Goal: Navigation & Orientation: Find specific page/section

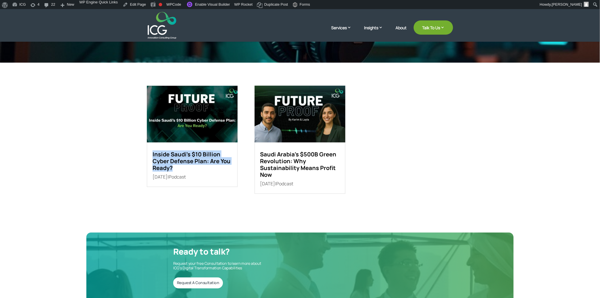
scroll to position [94, 0]
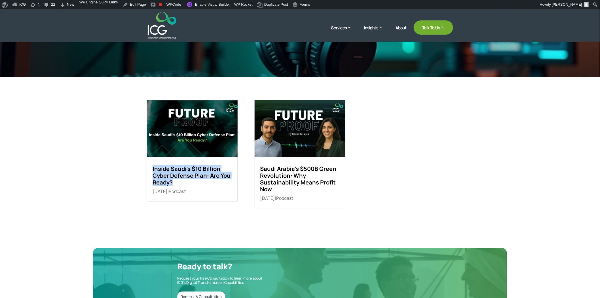
click at [196, 128] on img at bounding box center [192, 128] width 91 height 57
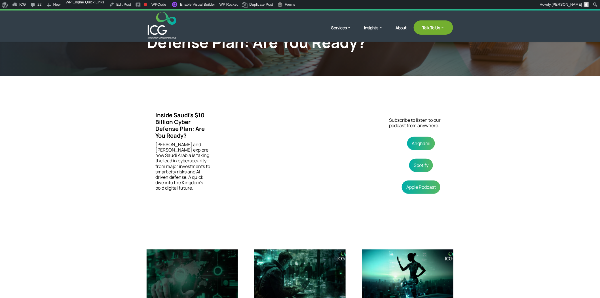
scroll to position [63, 0]
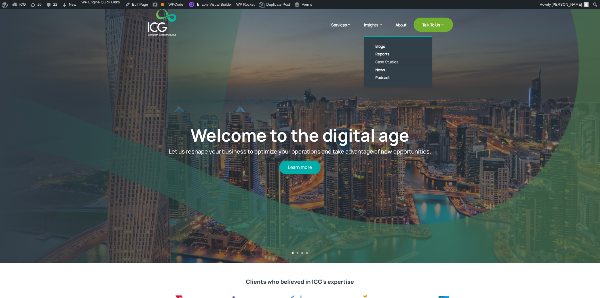
click at [386, 58] on link "Case Studies" at bounding box center [402, 62] width 65 height 8
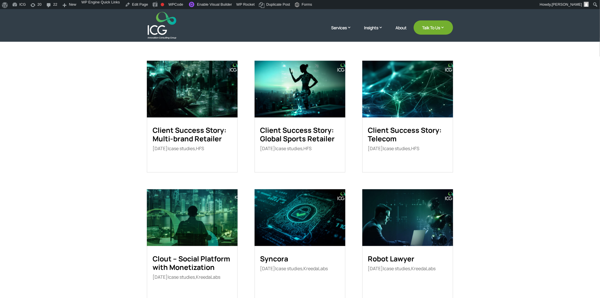
scroll to position [126, 0]
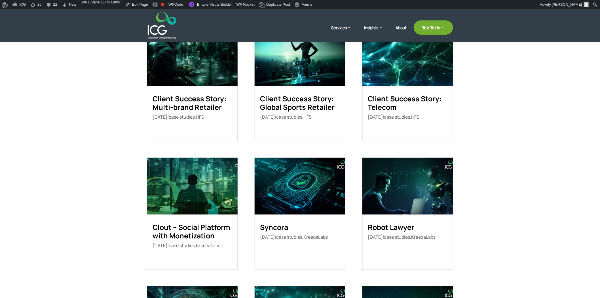
click at [311, 113] on h6 "Client Success Story: Global Sports Retailer" at bounding box center [299, 104] width 79 height 20
click at [315, 104] on link "Client Success Story: Global Sports Retailer" at bounding box center [297, 103] width 75 height 18
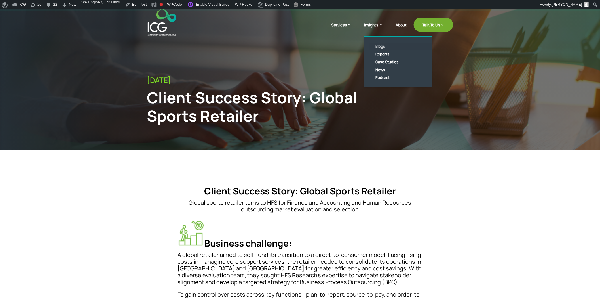
click at [380, 46] on link "Blogs" at bounding box center [402, 47] width 65 height 8
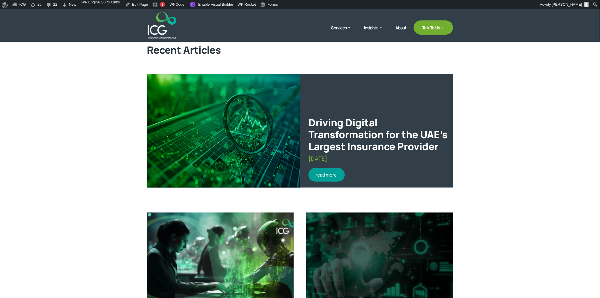
scroll to position [157, 0]
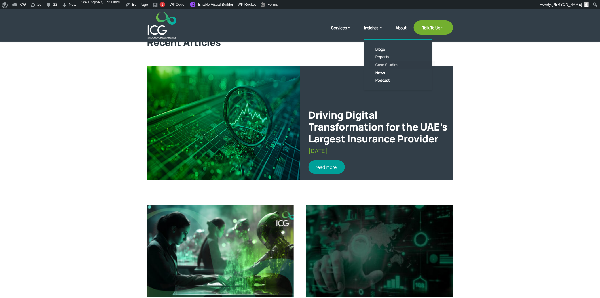
click at [385, 65] on link "Case Studies" at bounding box center [402, 65] width 65 height 8
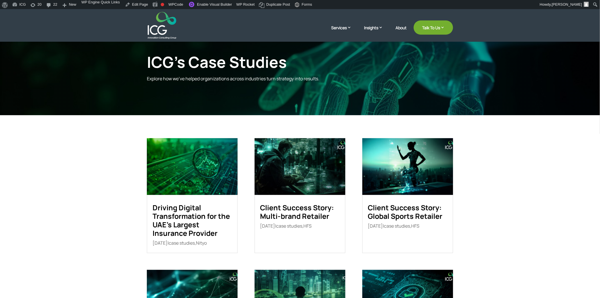
scroll to position [94, 0]
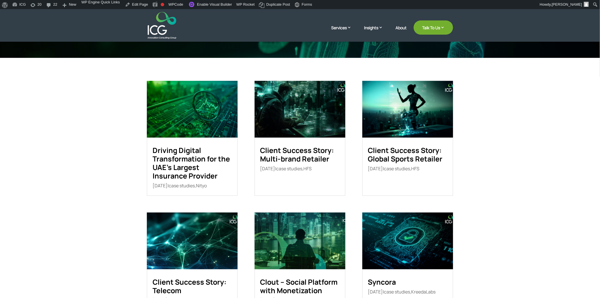
click at [284, 148] on link "Client Success Story: Multi-brand Retailer" at bounding box center [297, 154] width 74 height 18
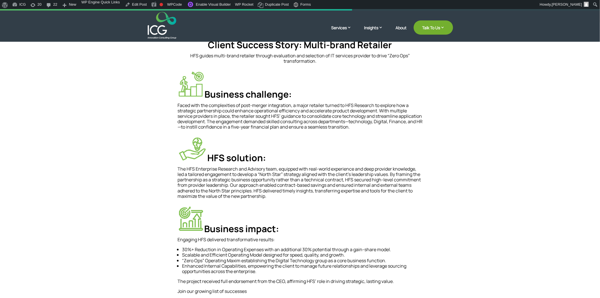
scroll to position [157, 0]
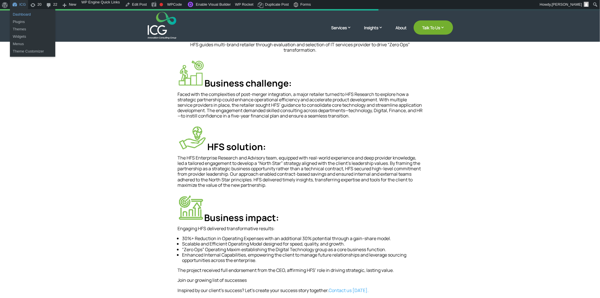
click at [20, 13] on link "Dashboard" at bounding box center [32, 14] width 45 height 7
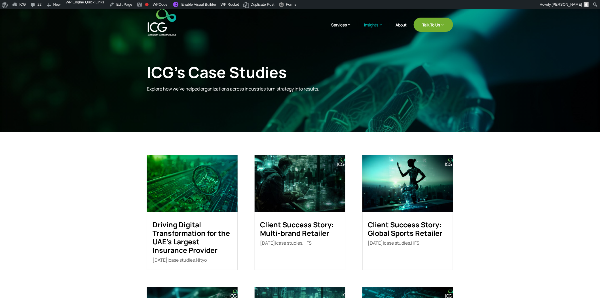
click at [311, 194] on img at bounding box center [300, 183] width 91 height 57
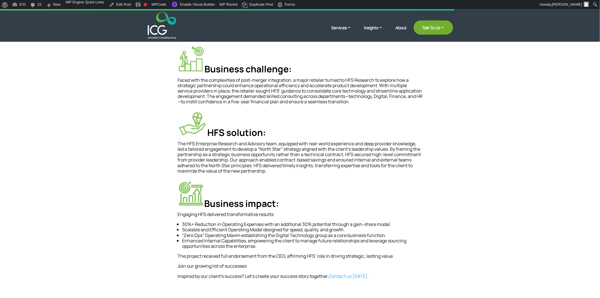
scroll to position [157, 0]
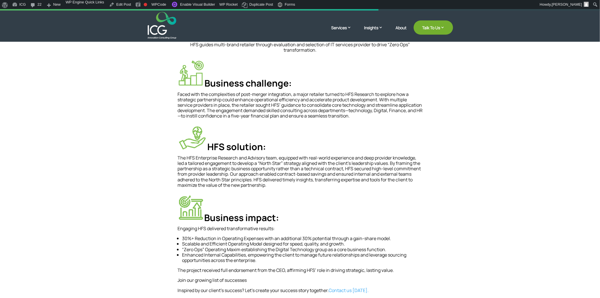
click at [195, 80] on img at bounding box center [190, 73] width 27 height 27
click at [115, 4] on link "Edit Post" at bounding box center [120, 4] width 26 height 9
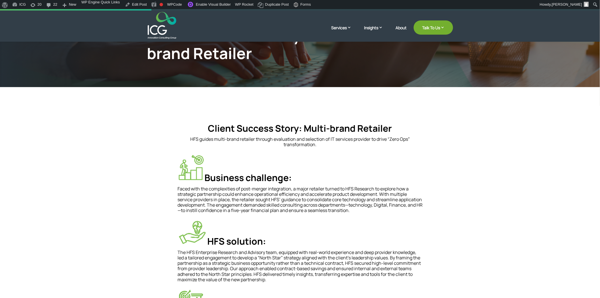
click at [198, 164] on img at bounding box center [190, 167] width 27 height 27
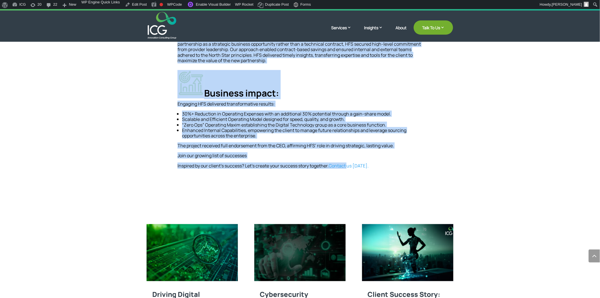
scroll to position [284, 0]
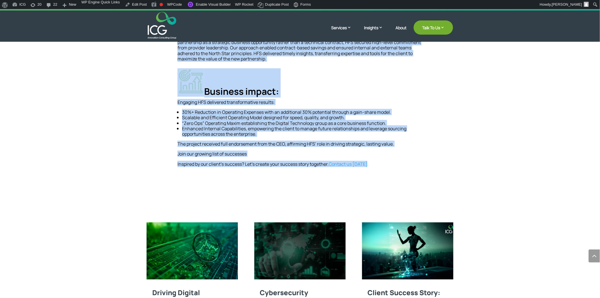
drag, startPoint x: 208, startPoint y: 126, endPoint x: 378, endPoint y: 170, distance: 175.3
click at [378, 170] on div "Client Success Story: Multi-brand Retailer HFS guides multi-brand retailer thro…" at bounding box center [299, 35] width 245 height 280
copy div "Client Success Story: Multi-brand Retailer HFS guides multi-brand retailer thro…"
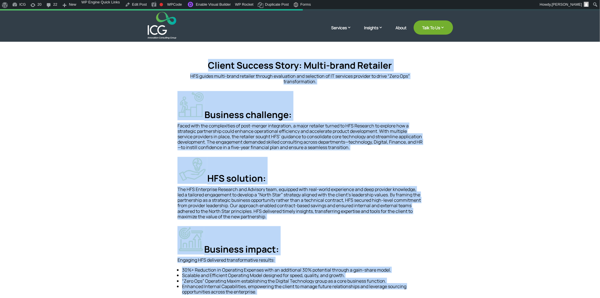
click at [262, 115] on h4 "Business challenge:" at bounding box center [299, 107] width 245 height 32
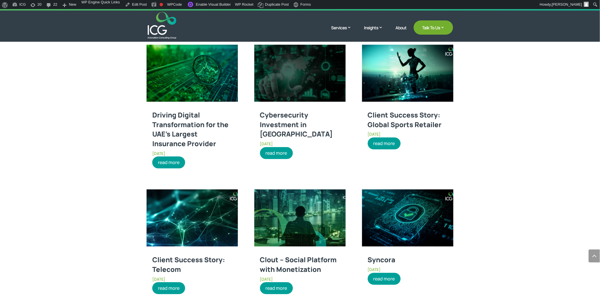
scroll to position [472, 0]
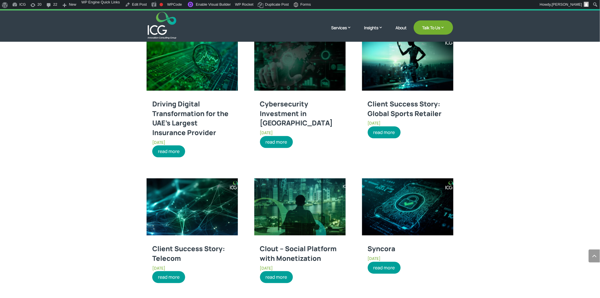
drag, startPoint x: 206, startPoint y: 207, endPoint x: 209, endPoint y: 206, distance: 2.9
click at [206, 207] on img at bounding box center [192, 206] width 91 height 57
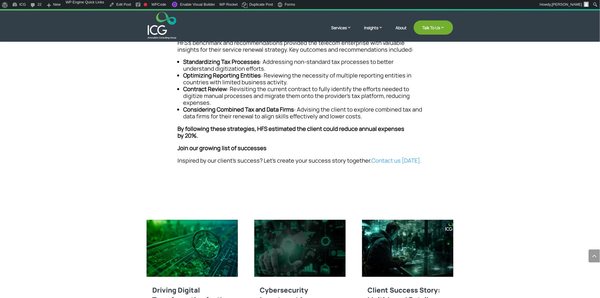
scroll to position [409, 0]
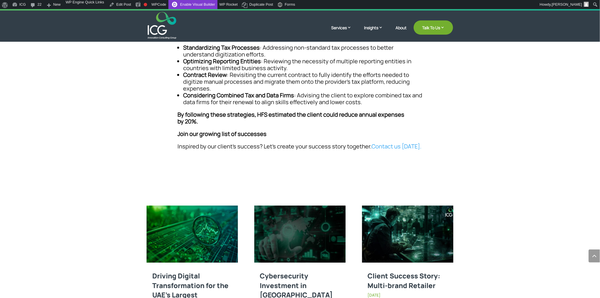
click at [191, 6] on link "Enable Visual Builder" at bounding box center [192, 4] width 49 height 9
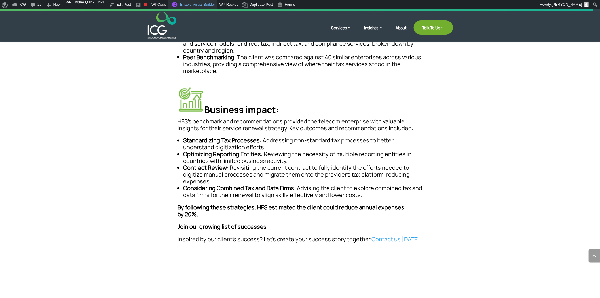
scroll to position [284, 0]
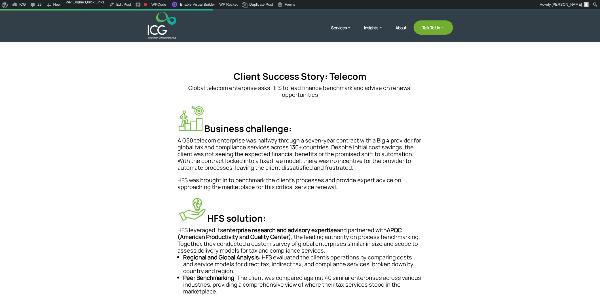
scroll to position [94, 0]
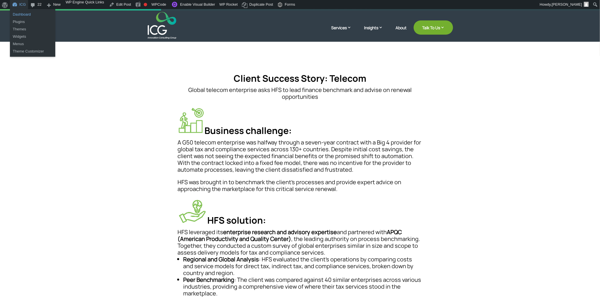
click at [24, 14] on link "Dashboard" at bounding box center [32, 14] width 45 height 7
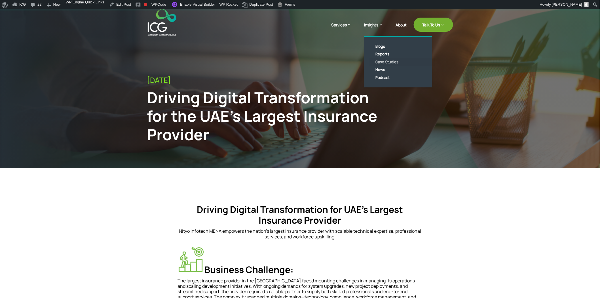
click at [381, 60] on link "Case Studies" at bounding box center [402, 62] width 65 height 8
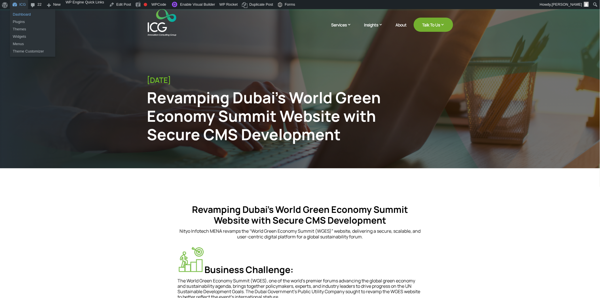
click at [21, 14] on link "Dashboard" at bounding box center [32, 14] width 45 height 7
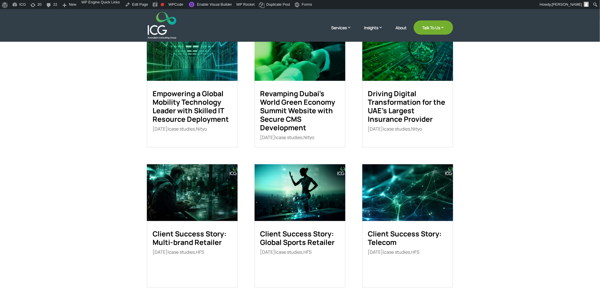
scroll to position [157, 0]
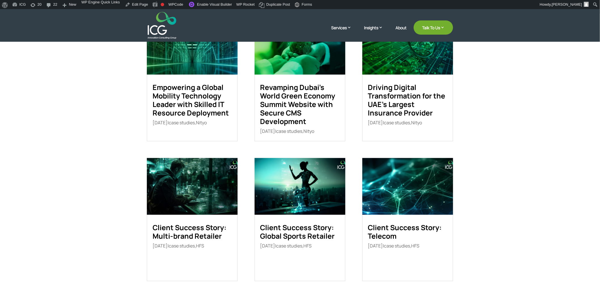
click at [196, 209] on img at bounding box center [192, 186] width 91 height 57
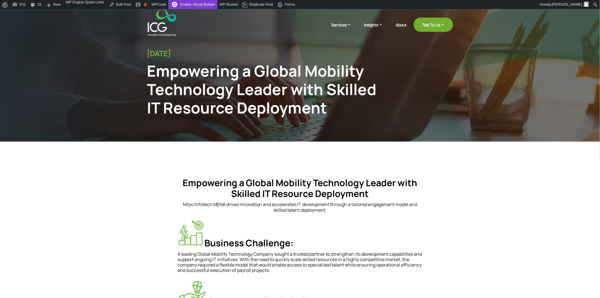
click at [191, 6] on link "Enable Visual Builder" at bounding box center [192, 4] width 49 height 9
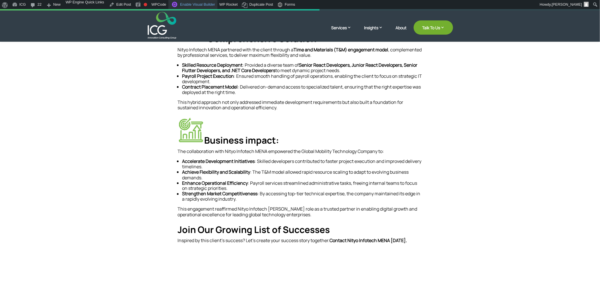
scroll to position [284, 0]
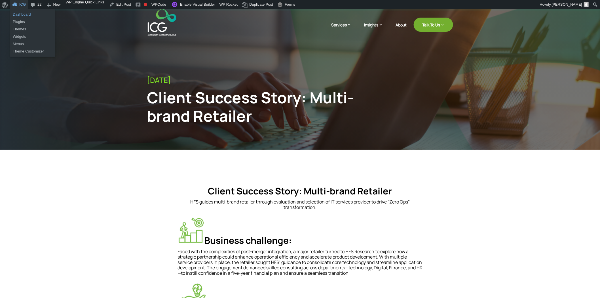
click at [23, 12] on link "Dashboard" at bounding box center [32, 14] width 45 height 7
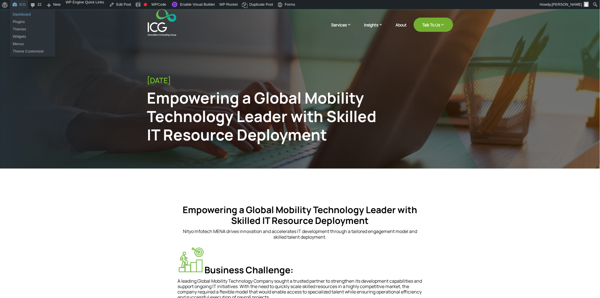
click at [22, 12] on link "Dashboard" at bounding box center [32, 14] width 45 height 7
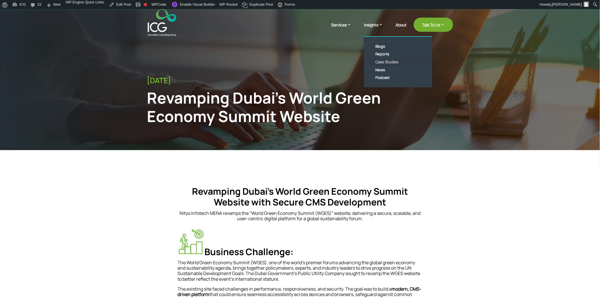
click at [378, 60] on link "Case Studies" at bounding box center [402, 62] width 65 height 8
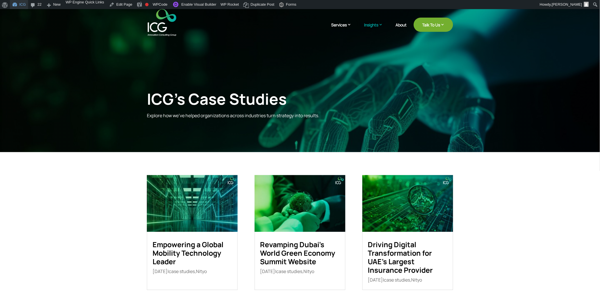
click at [22, 3] on link "ICG" at bounding box center [19, 4] width 18 height 9
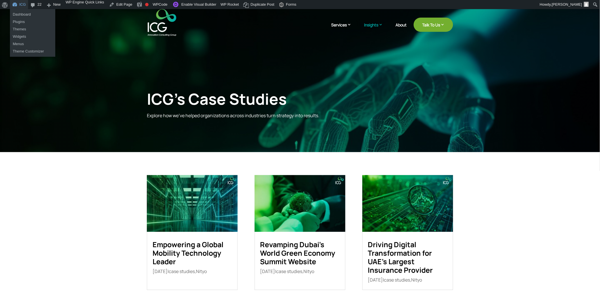
click at [22, 10] on ul "Dashboard Plugins" at bounding box center [32, 18] width 45 height 18
click at [22, 13] on link "Dashboard" at bounding box center [32, 14] width 45 height 7
